Goal: Transaction & Acquisition: Book appointment/travel/reservation

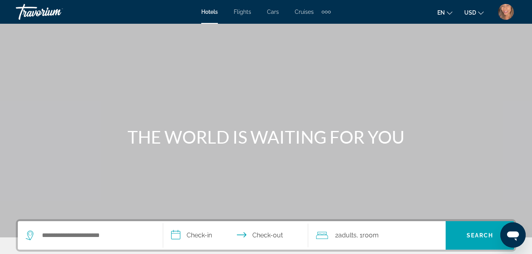
click at [509, 10] on img "User Menu" at bounding box center [506, 12] width 16 height 16
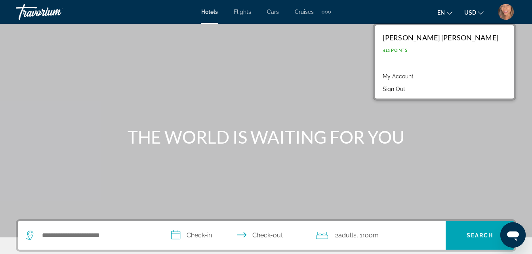
click at [417, 77] on link "My Account" at bounding box center [397, 76] width 39 height 10
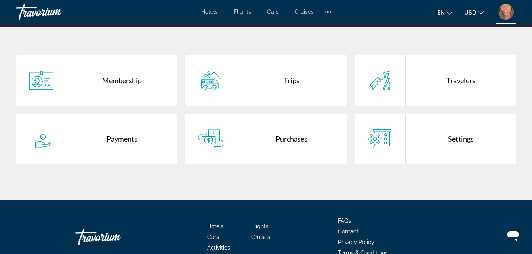
scroll to position [149, 0]
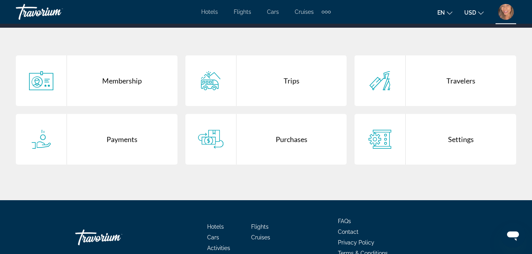
click at [300, 145] on div "Purchases" at bounding box center [291, 139] width 110 height 51
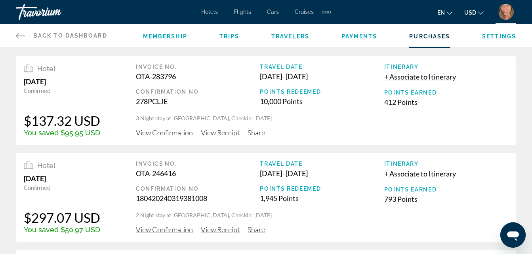
click at [223, 134] on span "View Receipt" at bounding box center [220, 132] width 39 height 9
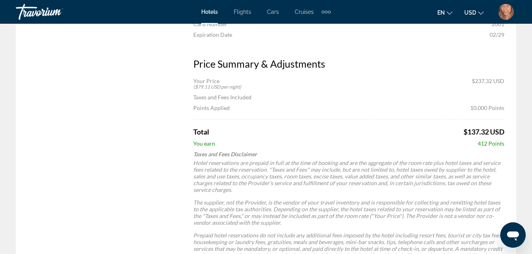
scroll to position [310, 0]
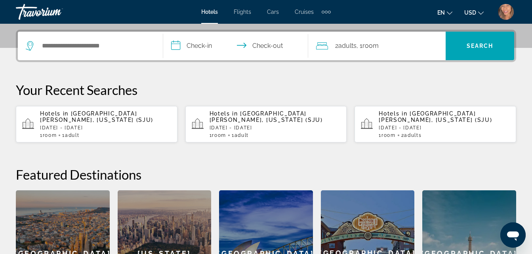
scroll to position [190, 0]
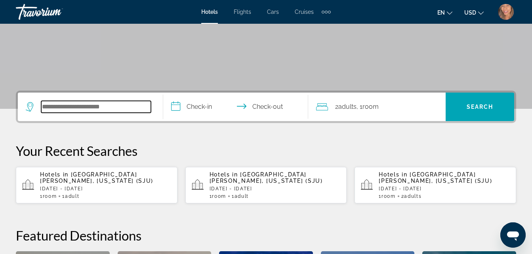
click at [118, 109] on input "Search widget" at bounding box center [96, 107] width 110 height 12
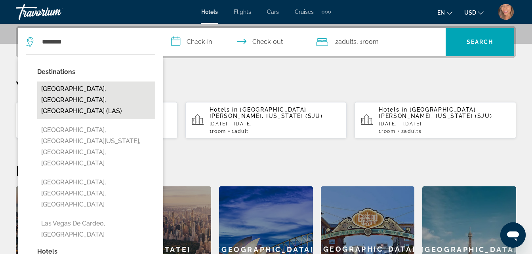
click at [105, 91] on button "Las Vegas, NV, United States (LAS)" at bounding box center [96, 100] width 118 height 37
type input "**********"
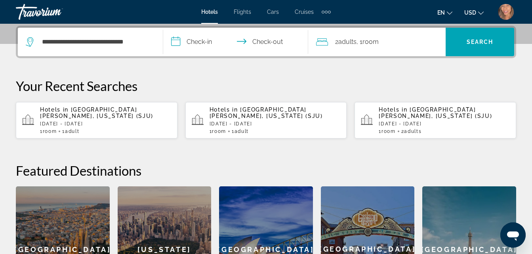
click at [200, 44] on input "**********" at bounding box center [237, 43] width 148 height 31
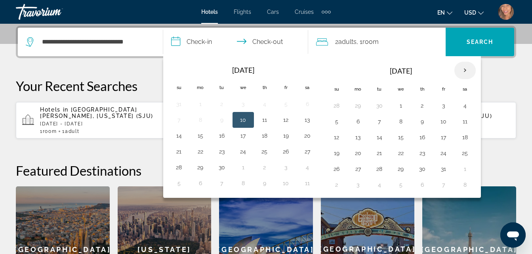
click at [465, 69] on th "Next month" at bounding box center [464, 70] width 21 height 17
click at [400, 156] on button "24" at bounding box center [400, 153] width 13 height 11
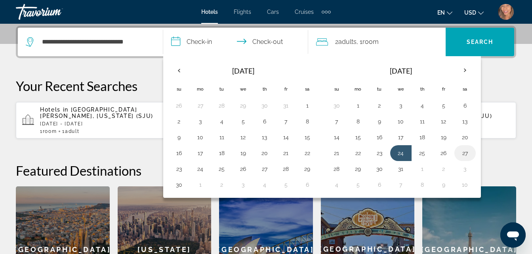
click at [463, 153] on button "27" at bounding box center [464, 153] width 13 height 11
type input "**********"
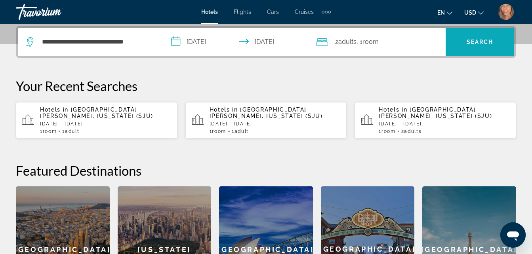
click at [481, 41] on span "Search" at bounding box center [479, 42] width 27 height 6
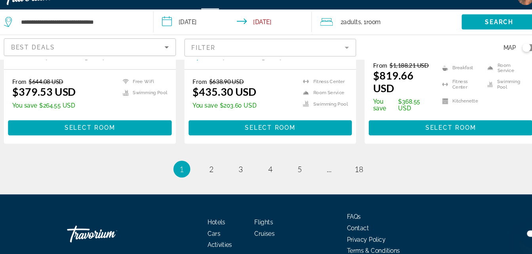
scroll to position [1199, 0]
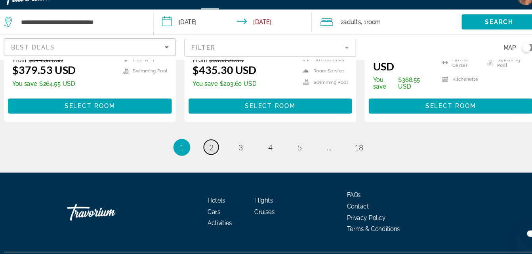
click at [209, 149] on span "2" at bounding box center [211, 153] width 4 height 9
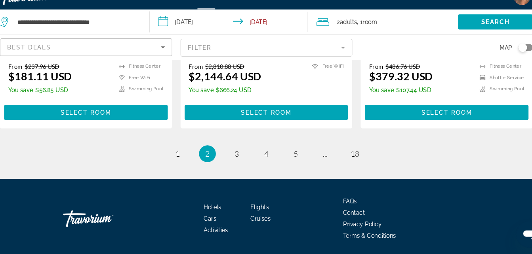
scroll to position [1173, 0]
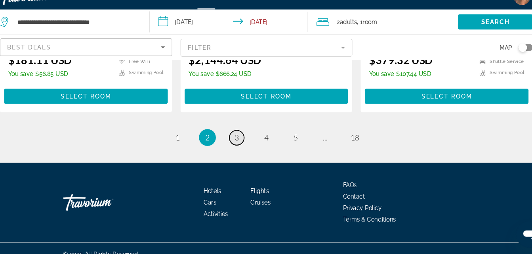
click at [236, 140] on link "page 3" at bounding box center [238, 144] width 14 height 14
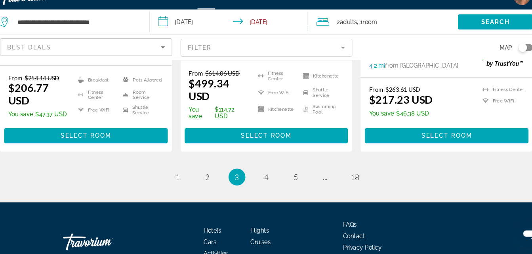
scroll to position [1150, 0]
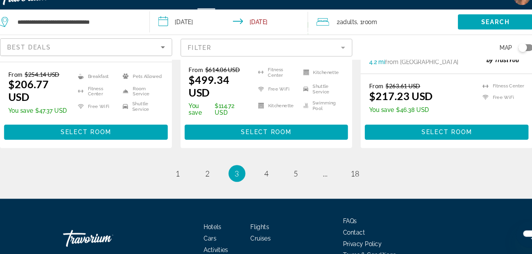
click at [223, 63] on mat-form-field "Filter" at bounding box center [265, 59] width 161 height 17
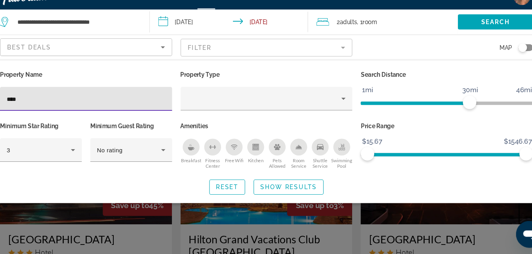
type input "*****"
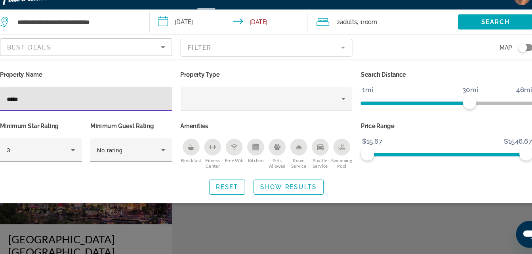
click at [337, 228] on div "Search widget" at bounding box center [266, 186] width 532 height 135
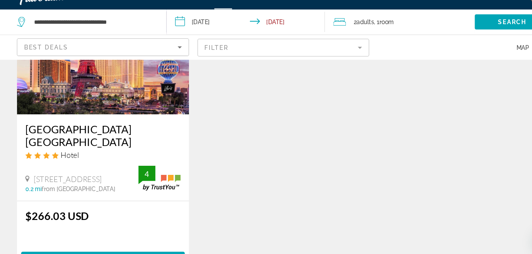
scroll to position [104, 0]
